Goal: Information Seeking & Learning: Learn about a topic

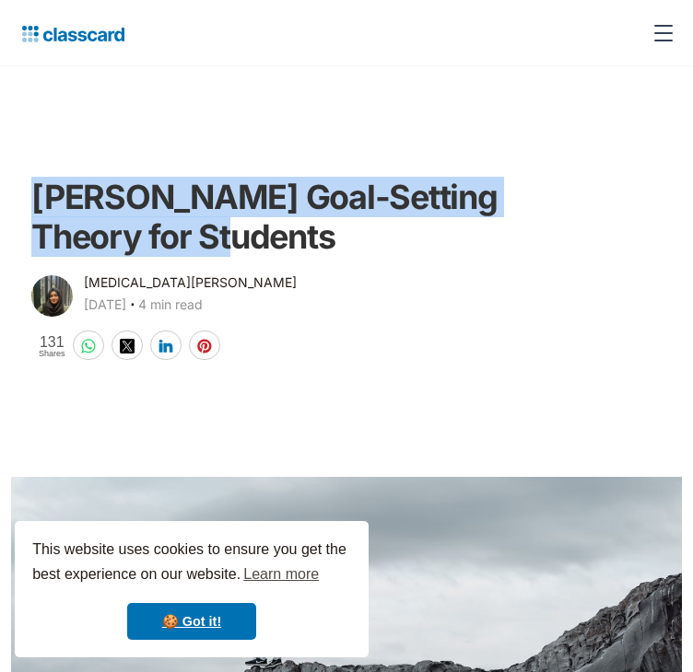
drag, startPoint x: 140, startPoint y: 188, endPoint x: 312, endPoint y: 321, distance: 217.9
click at [312, 257] on h1 "[PERSON_NAME] Goal-Setting Theory for Students" at bounding box center [318, 217] width 574 height 79
copy h1 "[PERSON_NAME] Goal-Setting Theory for Students"
